Goal: Information Seeking & Learning: Check status

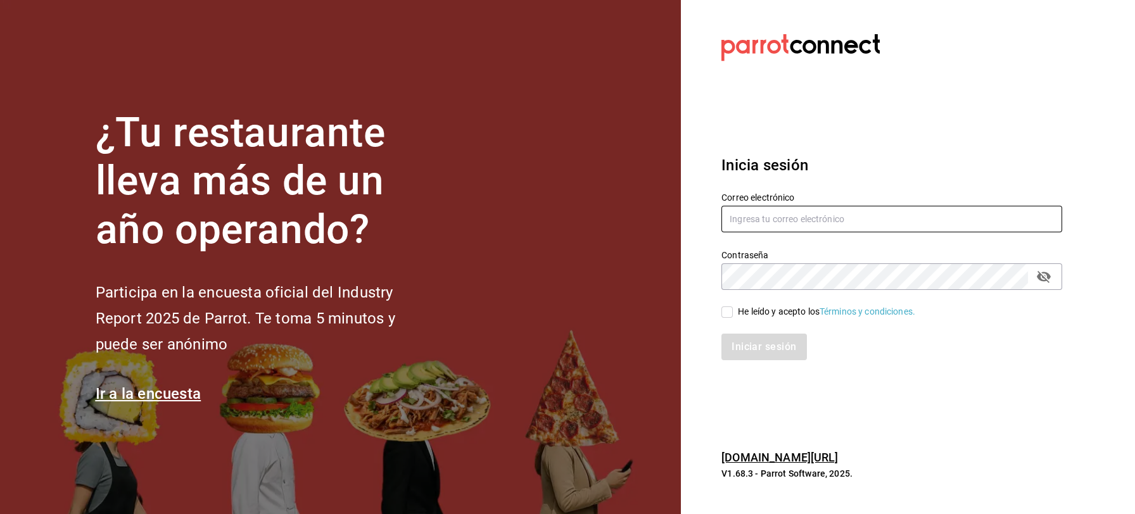
click at [743, 218] on input "text" at bounding box center [891, 219] width 341 height 27
type input "[EMAIL_ADDRESS][DOMAIN_NAME]"
click at [729, 315] on input "He leído y acepto los Términos y condiciones." at bounding box center [726, 311] width 11 height 11
checkbox input "true"
click at [740, 345] on button "Iniciar sesión" at bounding box center [764, 347] width 86 height 27
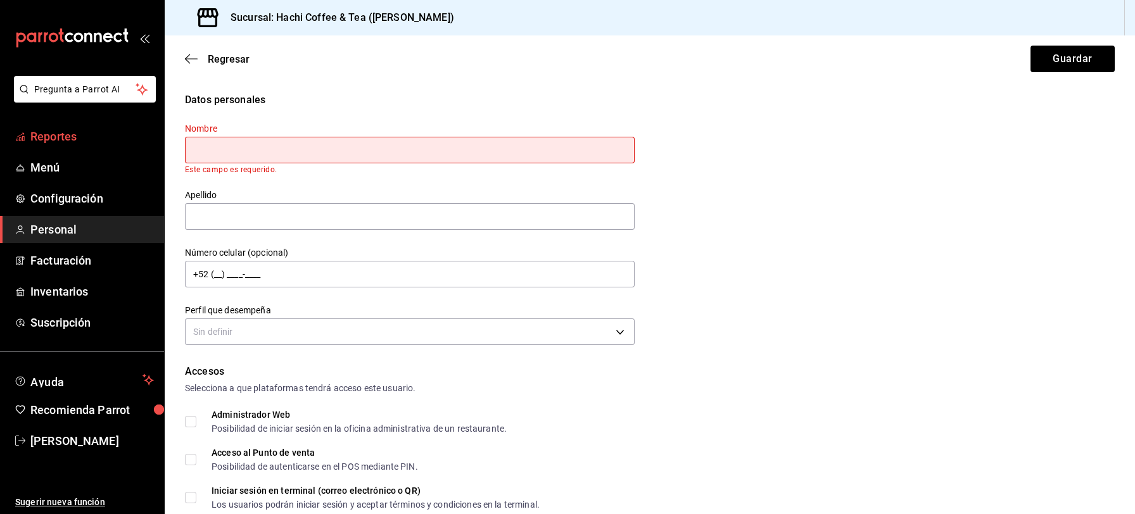
click at [62, 143] on span "Reportes" at bounding box center [91, 136] width 123 height 17
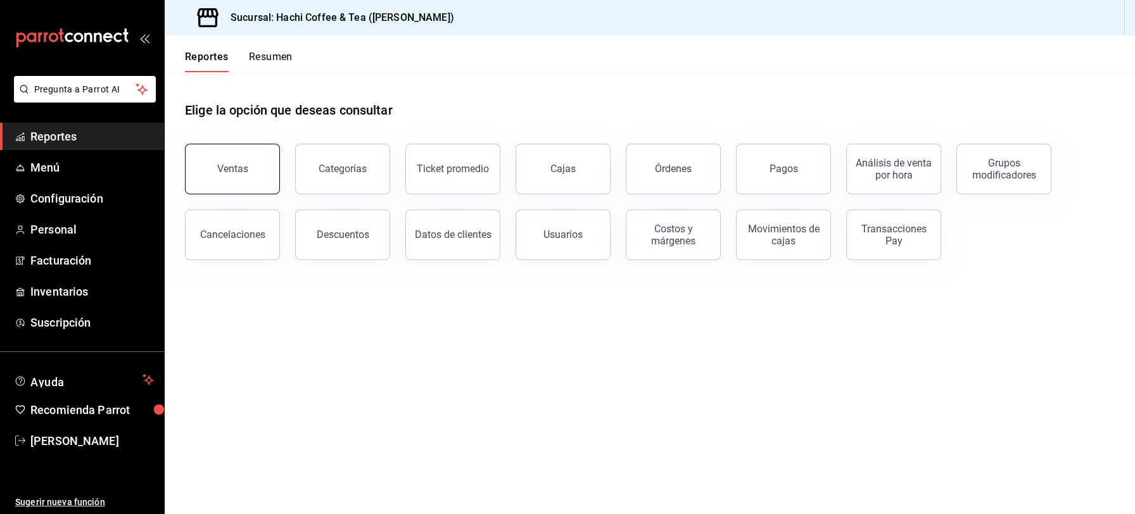
click at [222, 178] on button "Ventas" at bounding box center [232, 169] width 95 height 51
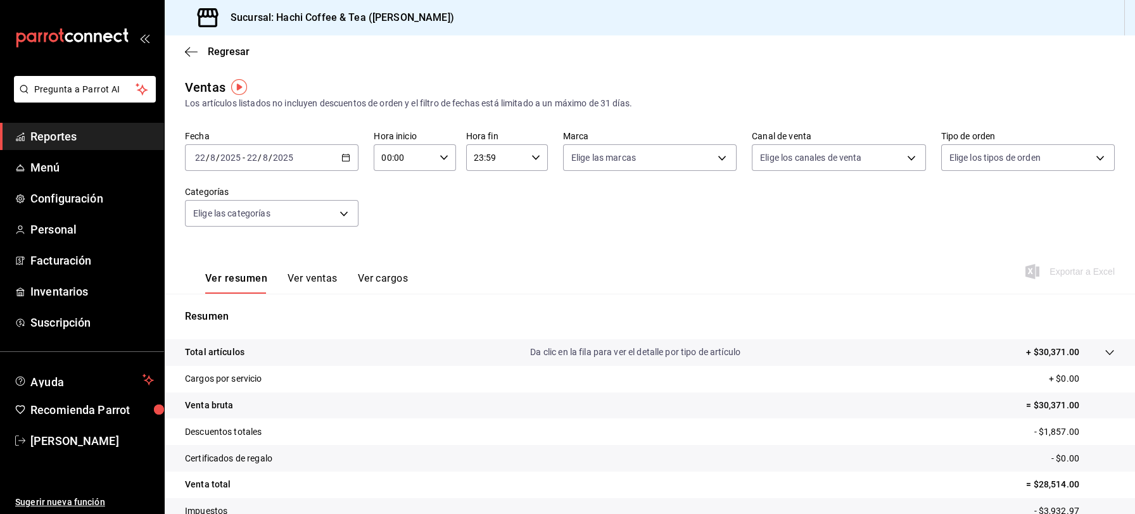
click at [344, 158] on icon "button" at bounding box center [345, 157] width 9 height 9
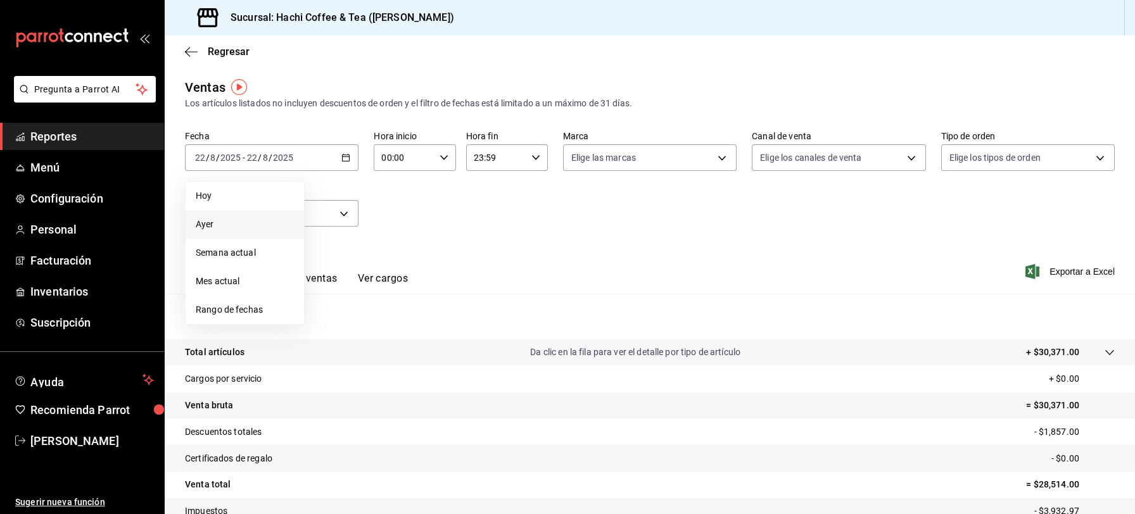
click at [215, 227] on span "Ayer" at bounding box center [245, 224] width 98 height 13
click at [345, 157] on icon "button" at bounding box center [345, 157] width 9 height 9
click at [248, 200] on span "Hoy" at bounding box center [245, 195] width 98 height 13
click at [86, 148] on link "Reportes" at bounding box center [82, 136] width 164 height 27
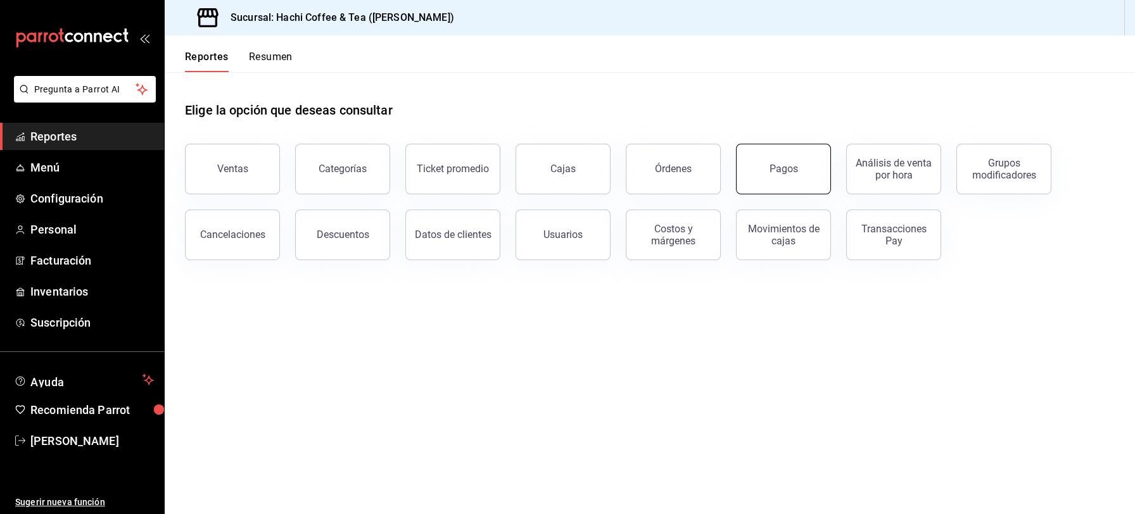
click at [797, 167] on button "Pagos" at bounding box center [783, 169] width 95 height 51
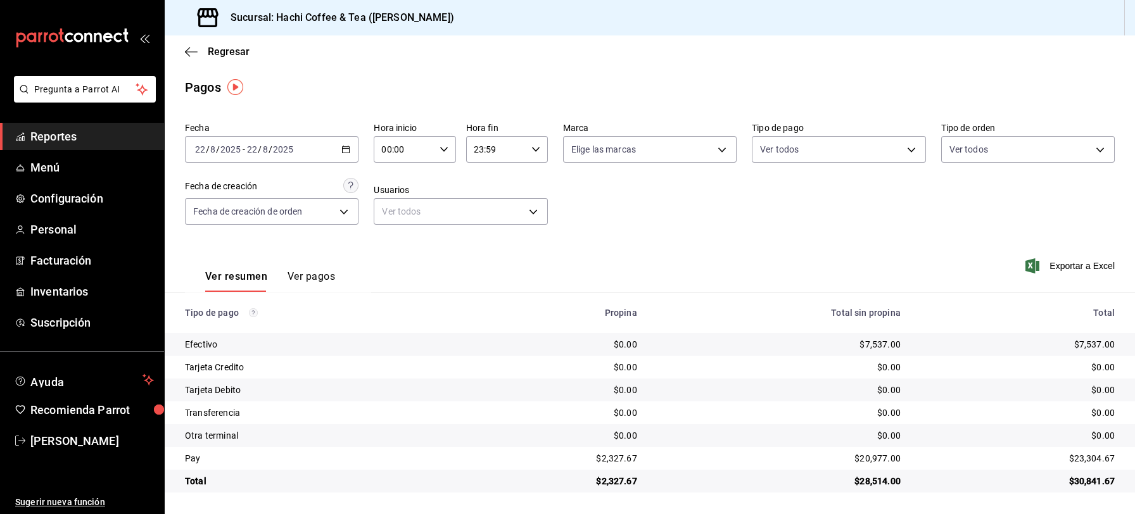
click at [91, 131] on span "Reportes" at bounding box center [91, 136] width 123 height 17
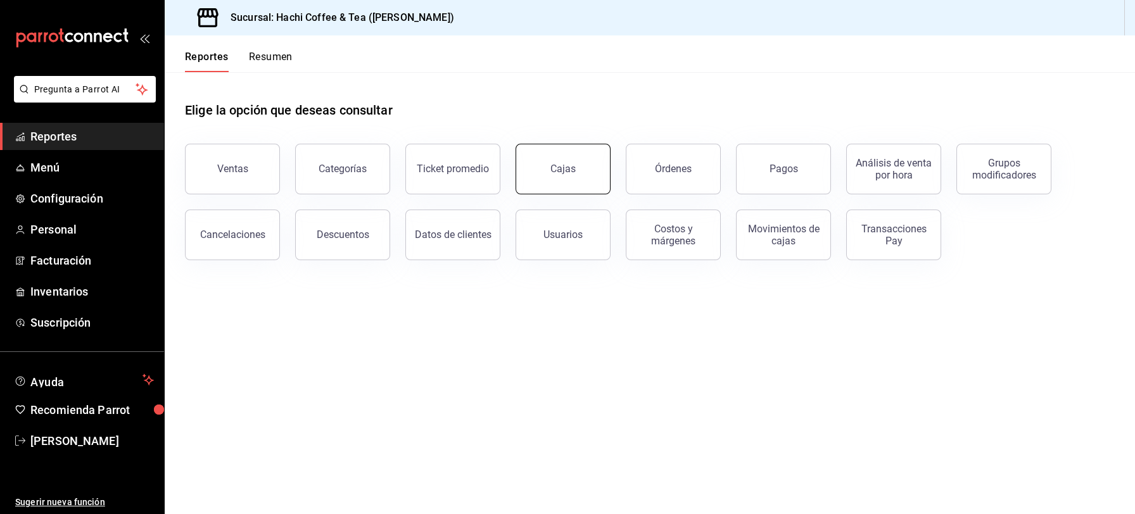
click at [572, 180] on button "Cajas" at bounding box center [562, 169] width 95 height 51
